Goal: Task Accomplishment & Management: Use online tool/utility

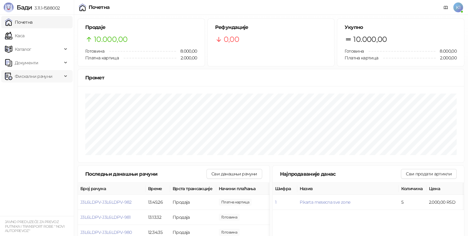
click at [59, 75] on span "Фискални рачуни" at bounding box center [33, 76] width 57 height 12
click at [40, 101] on link "По данима" at bounding box center [23, 103] width 33 height 12
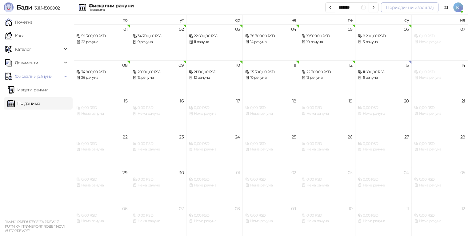
click at [410, 7] on button "Периодични извештај" at bounding box center [410, 7] width 58 height 10
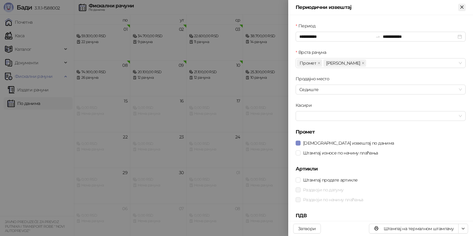
click at [461, 6] on icon "Close" at bounding box center [461, 7] width 3 height 3
